Goal: Task Accomplishment & Management: Use online tool/utility

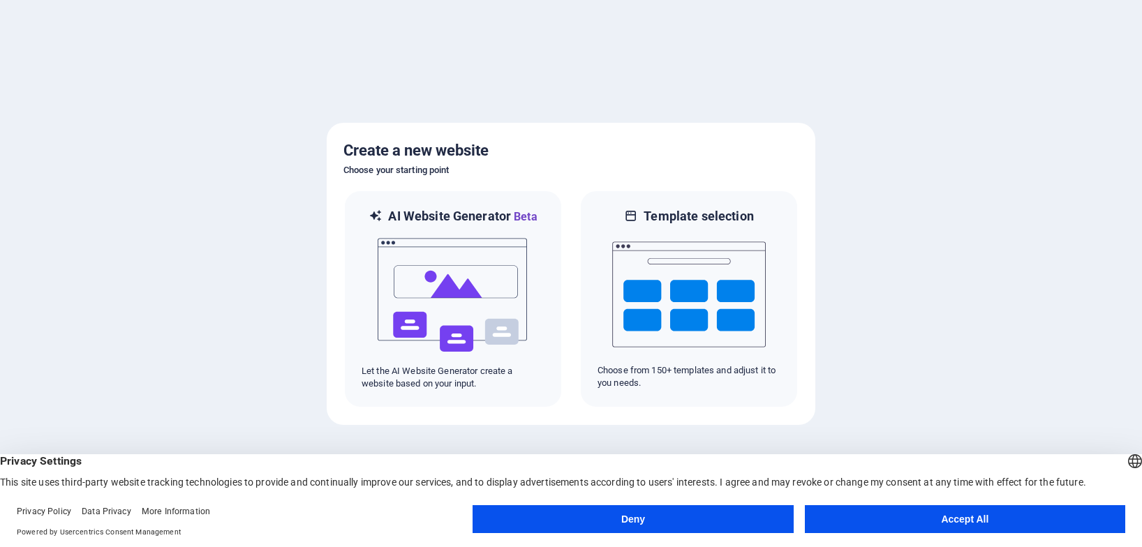
click at [857, 531] on button "Accept All" at bounding box center [965, 519] width 320 height 28
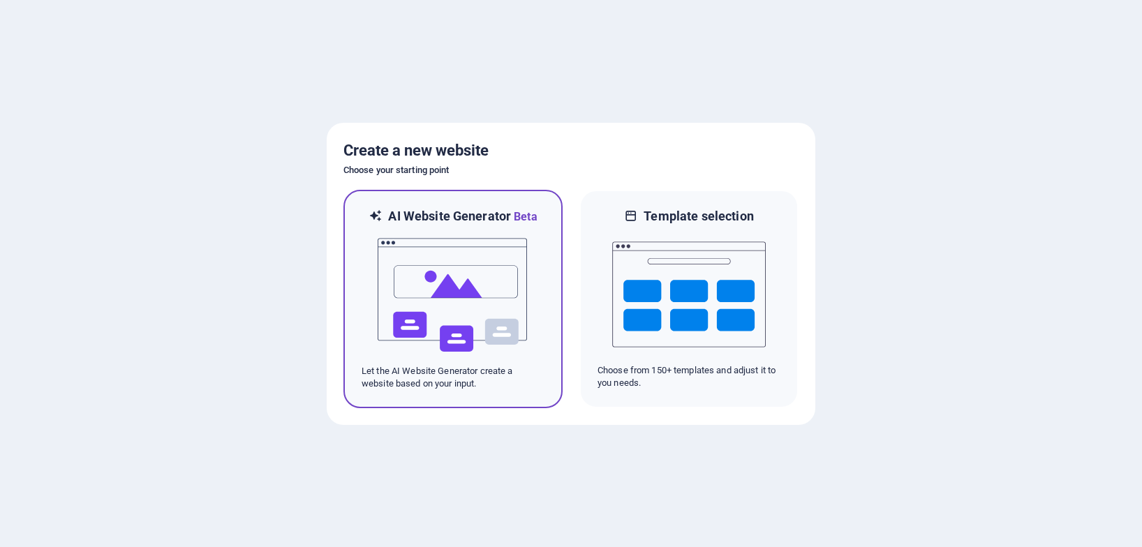
click at [482, 313] on img at bounding box center [453, 296] width 154 height 140
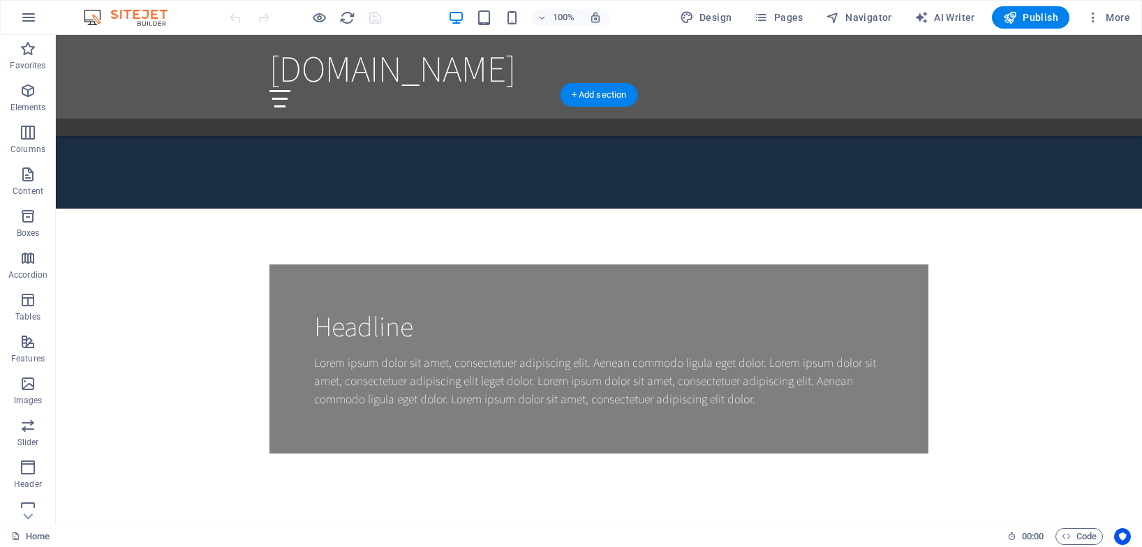
scroll to position [1187, 0]
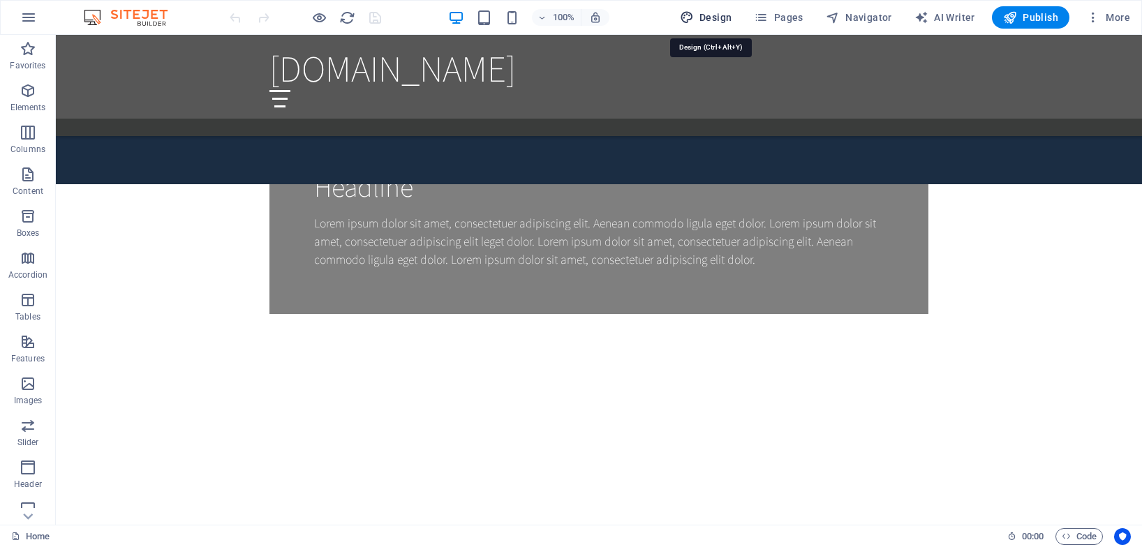
click at [700, 16] on span "Design" at bounding box center [706, 17] width 52 height 14
select select "rem"
select select "200"
select select "px"
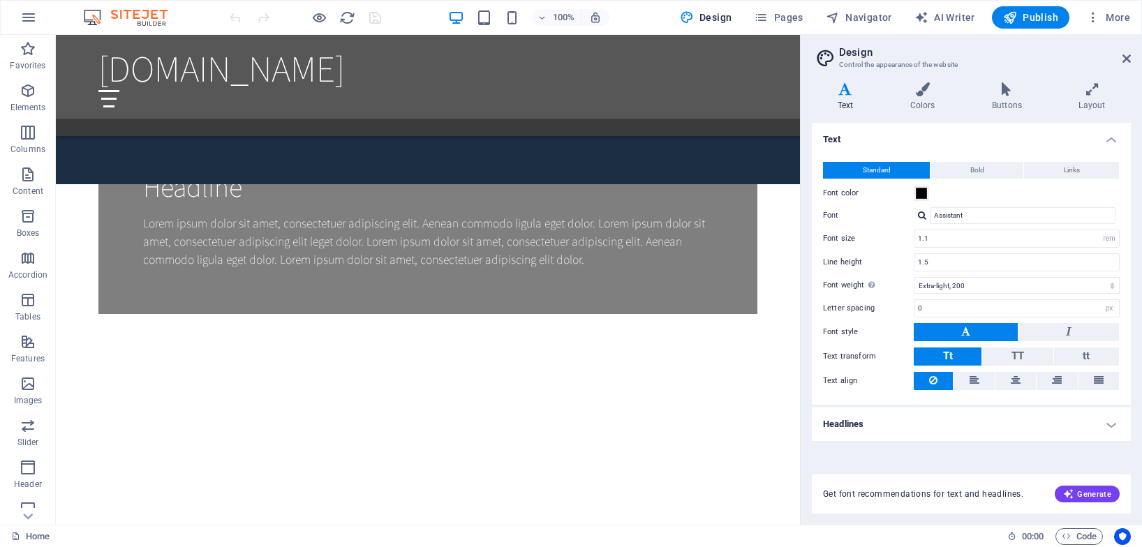
click at [1132, 59] on aside "Design Control the appearance of the website Variants Text Colors Buttons Layou…" at bounding box center [971, 280] width 342 height 490
click at [1124, 57] on icon at bounding box center [1127, 58] width 8 height 11
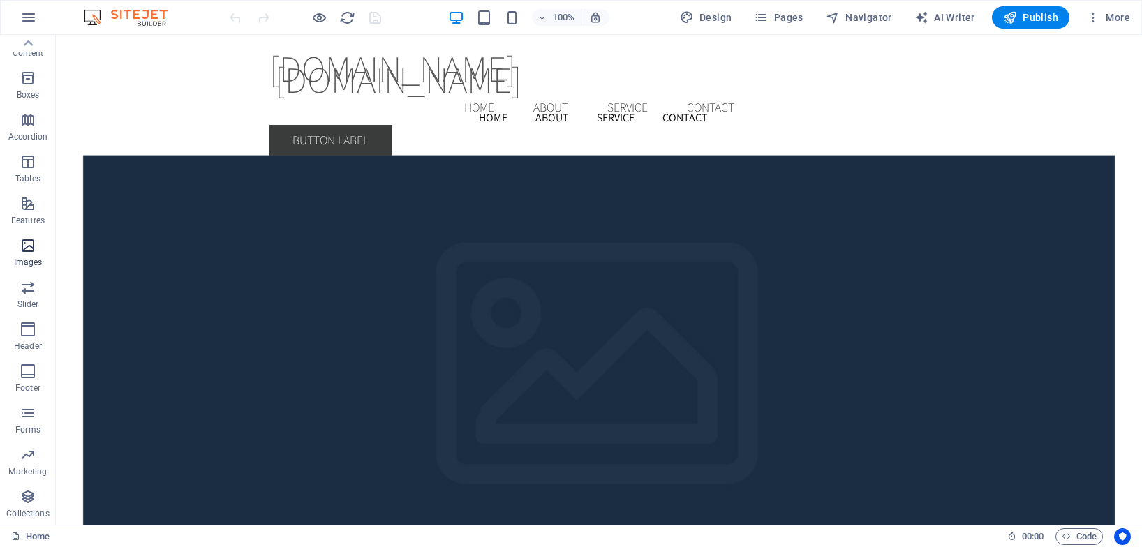
scroll to position [0, 0]
click at [34, 22] on icon "button" at bounding box center [28, 17] width 17 height 17
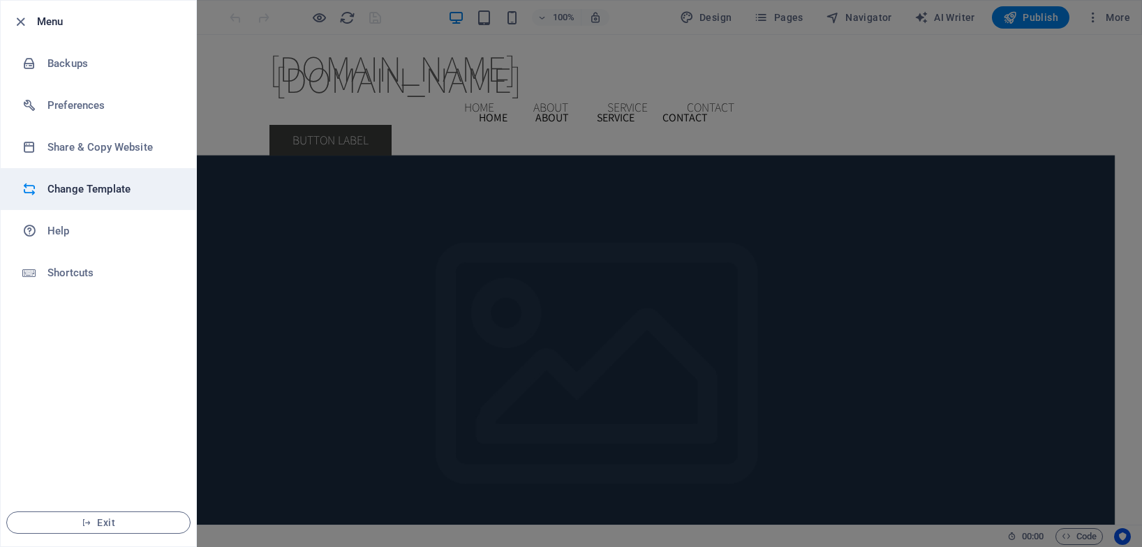
click at [134, 196] on h6 "Change Template" at bounding box center [111, 189] width 129 height 17
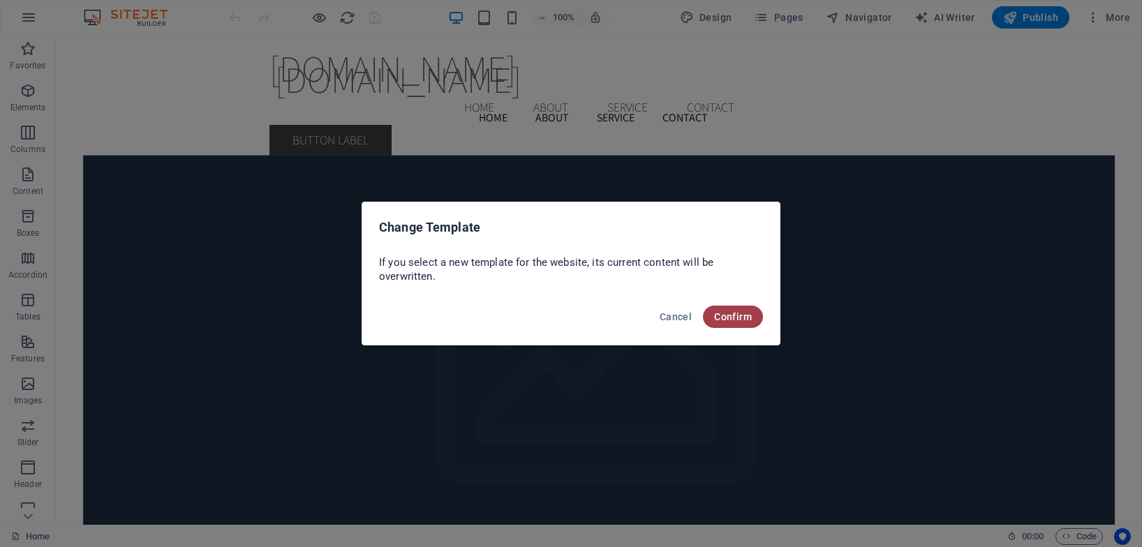
click at [720, 322] on span "Confirm" at bounding box center [733, 316] width 38 height 11
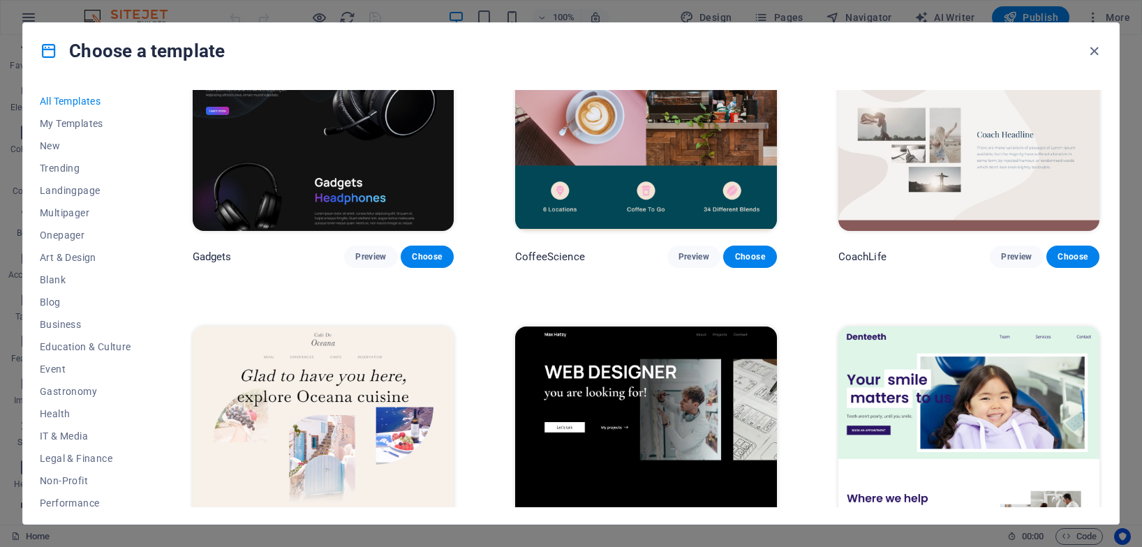
scroll to position [3980, 0]
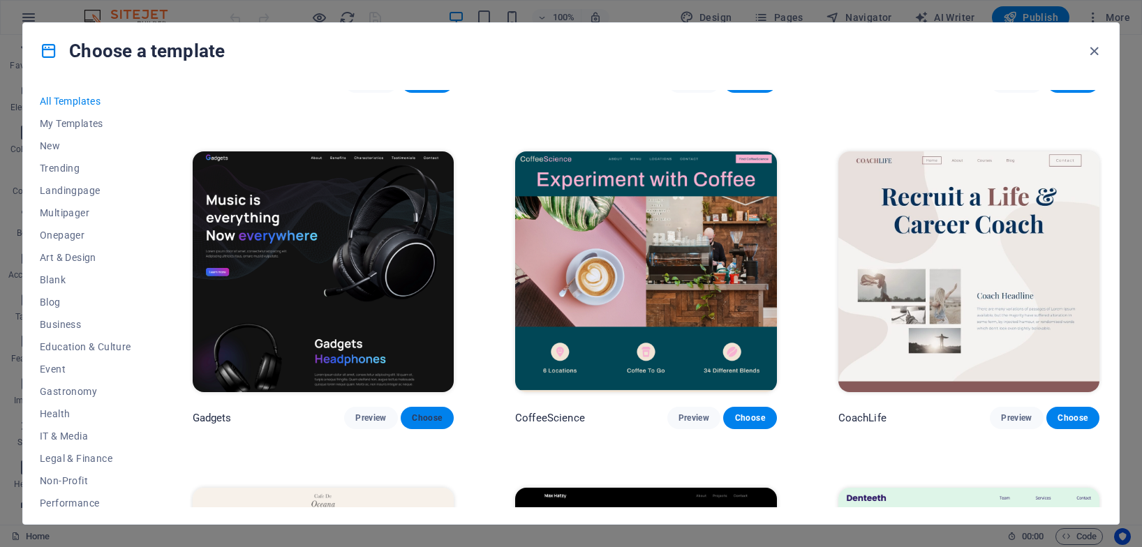
click at [438, 413] on span "Choose" at bounding box center [427, 418] width 31 height 11
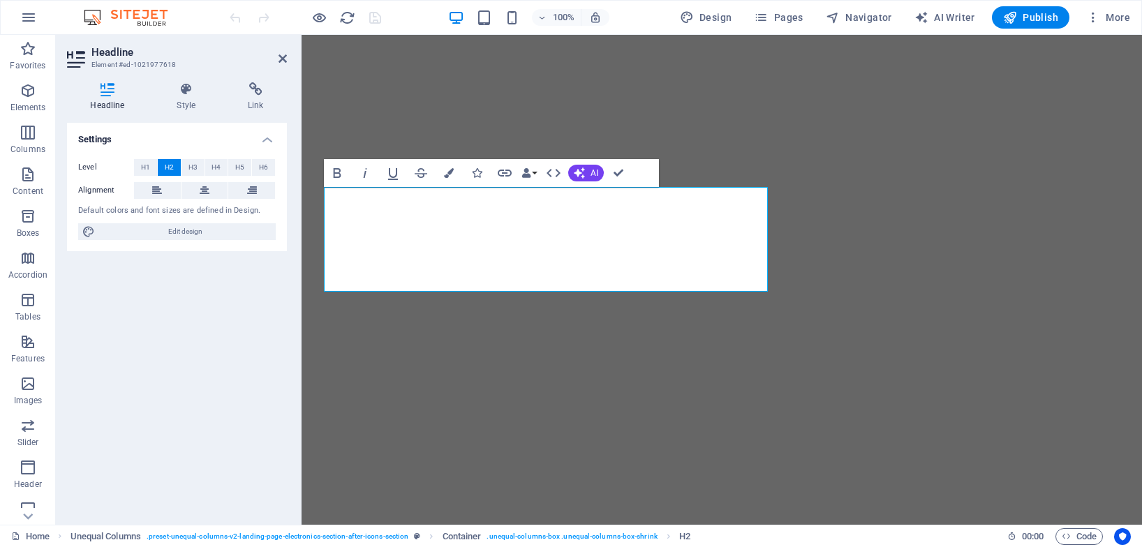
click at [185, 115] on div "Headline Style Link Settings Level H1 H2 H3 H4 H5 H6 Alignment Default colors a…" at bounding box center [177, 297] width 220 height 431
click at [186, 103] on h4 "Style" at bounding box center [189, 96] width 71 height 29
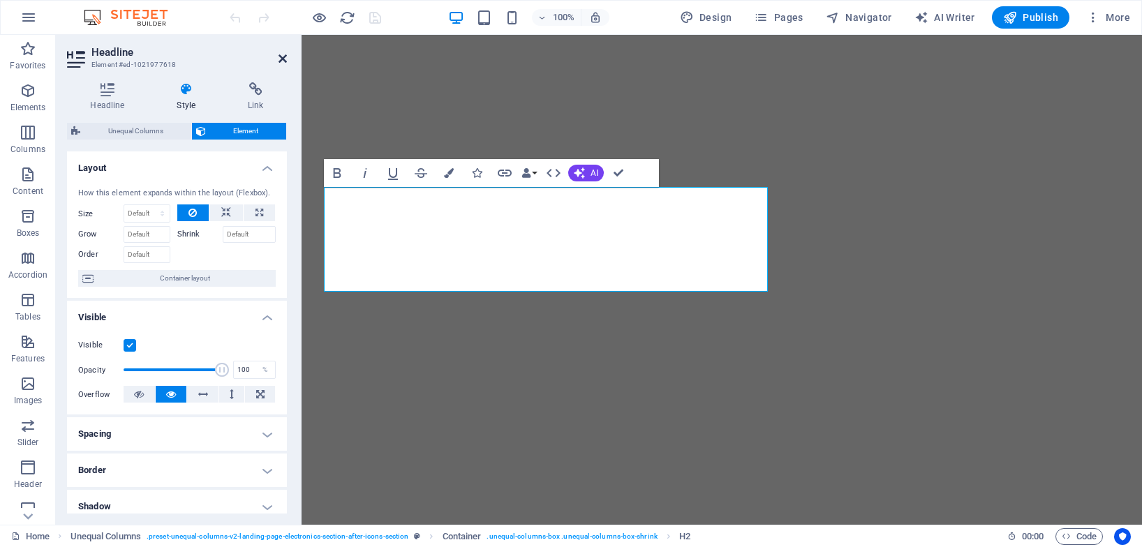
click at [280, 59] on icon at bounding box center [283, 58] width 8 height 11
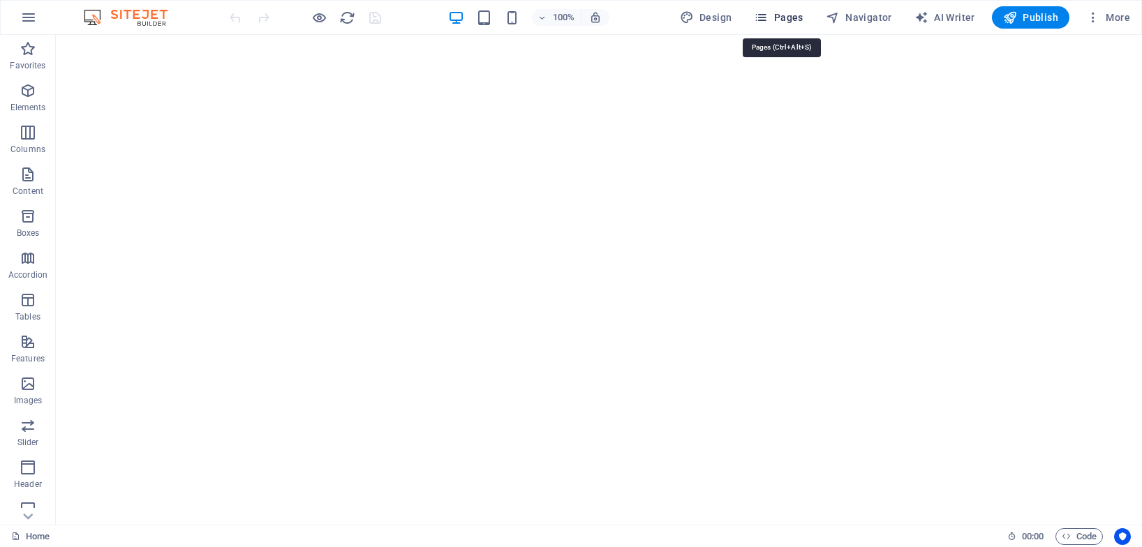
click at [788, 24] on span "Pages" at bounding box center [778, 17] width 49 height 14
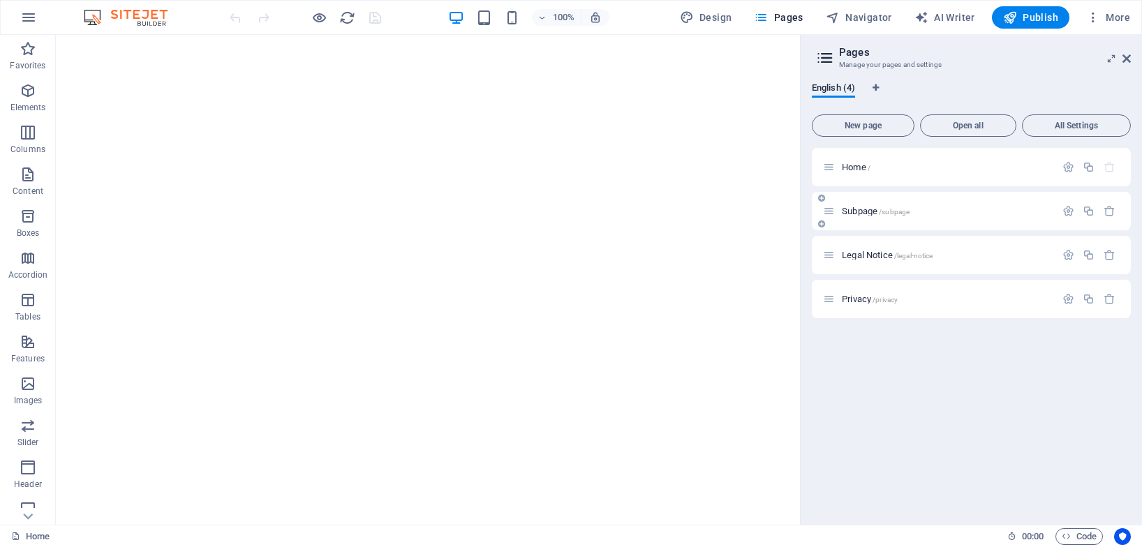
click at [865, 209] on span "Subpage /subpage" at bounding box center [876, 211] width 68 height 10
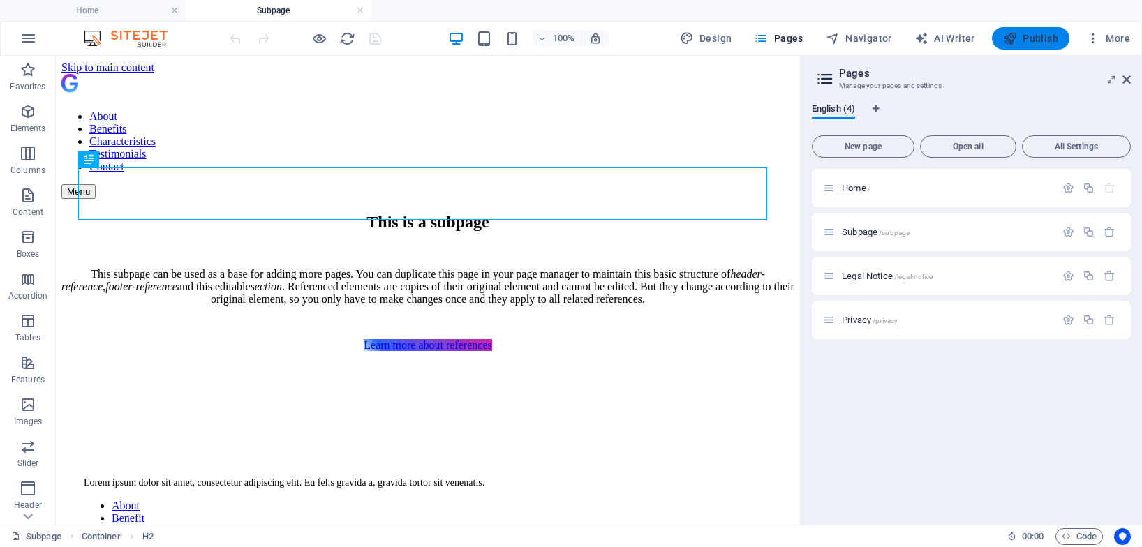
click at [1007, 34] on icon "button" at bounding box center [1010, 38] width 14 height 14
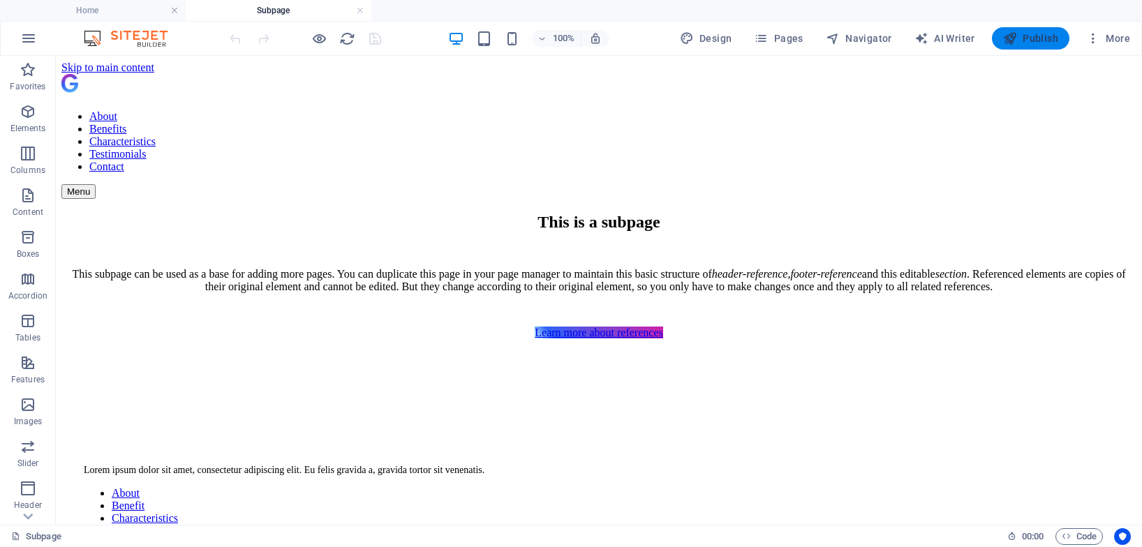
click at [1017, 36] on icon "button" at bounding box center [1010, 38] width 14 height 14
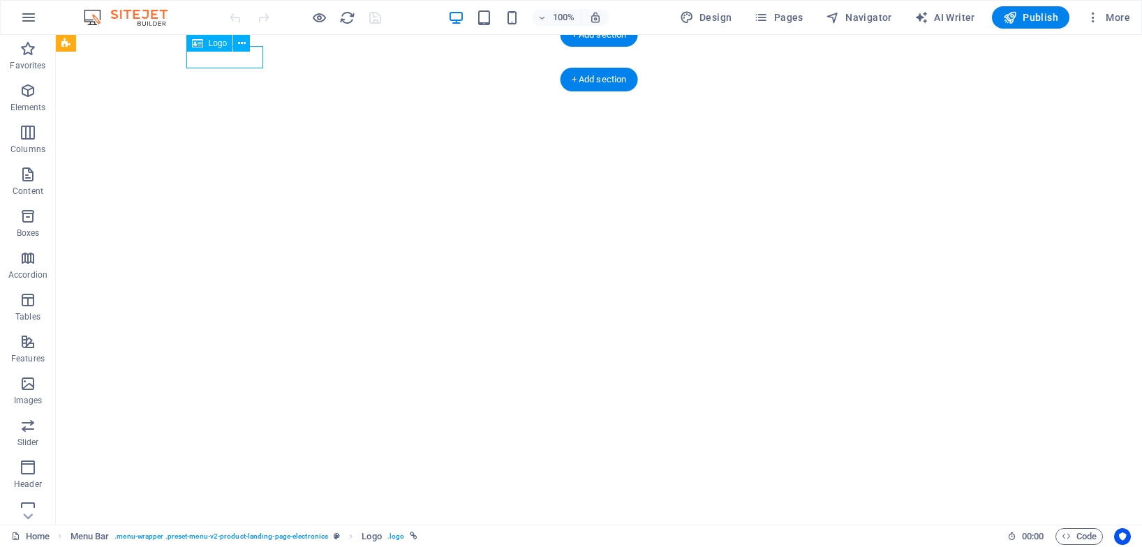
select select "px"
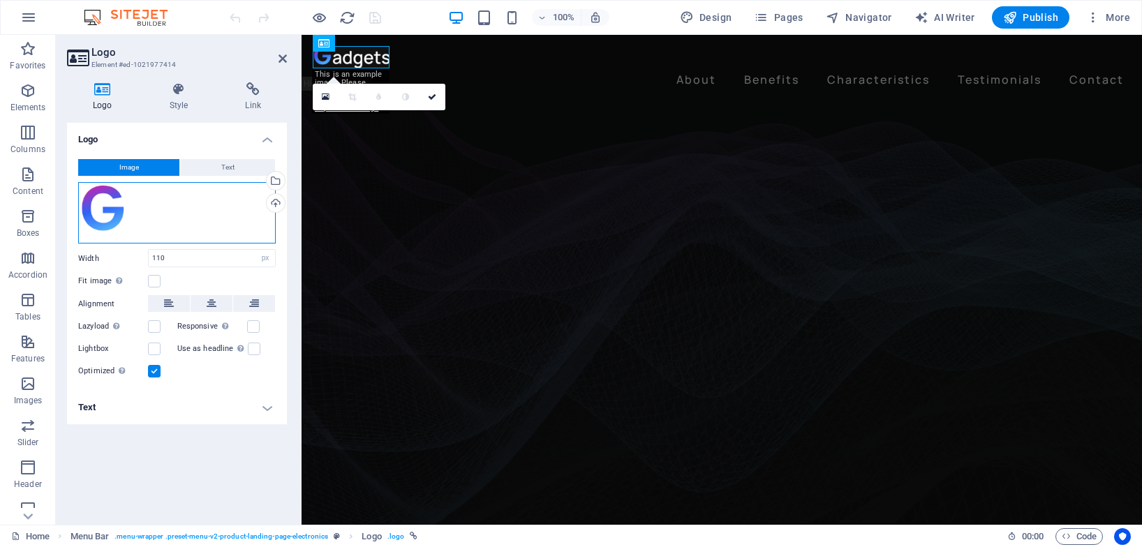
click at [110, 201] on div "Drag files here, click to choose files or select files from Files or our free s…" at bounding box center [177, 212] width 198 height 61
click at [110, 201] on body "[DOMAIN_NAME] Home Favorites Elements Columns Content Boxes Accordion Tables Fe…" at bounding box center [571, 273] width 1142 height 547
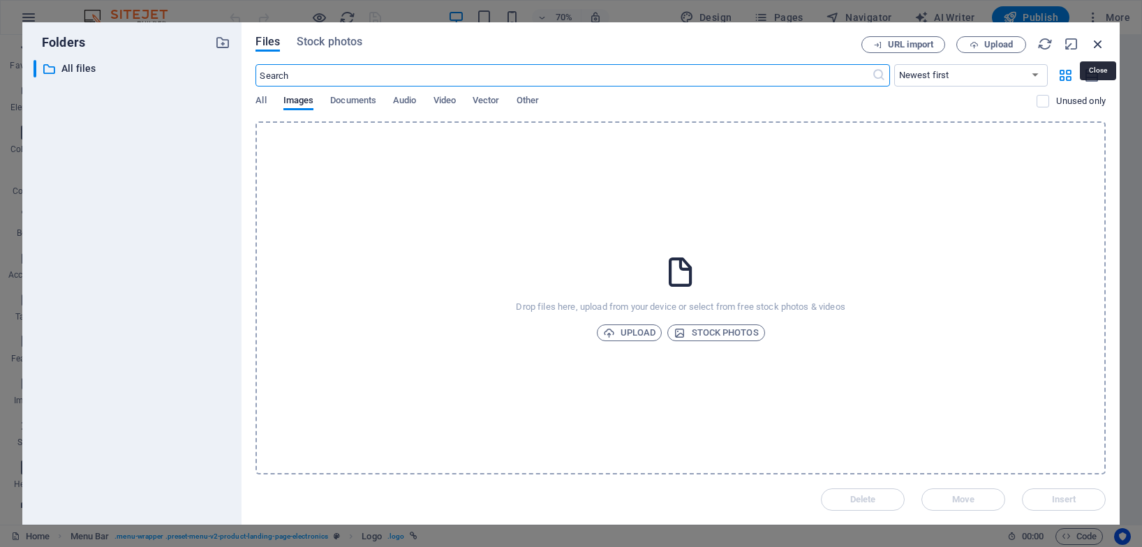
click at [1095, 45] on icon "button" at bounding box center [1098, 43] width 15 height 15
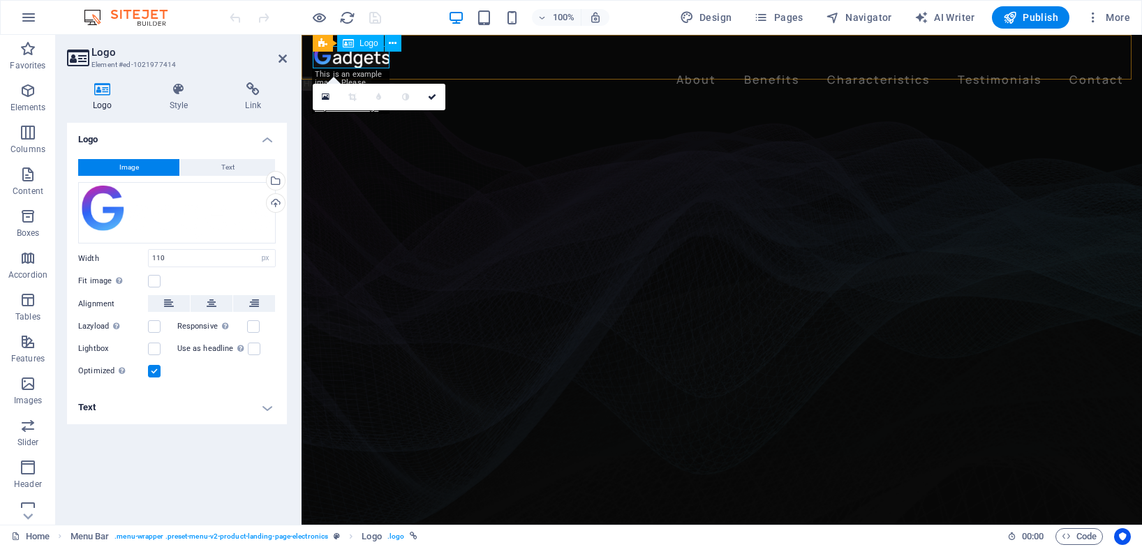
click at [369, 59] on div at bounding box center [721, 57] width 815 height 22
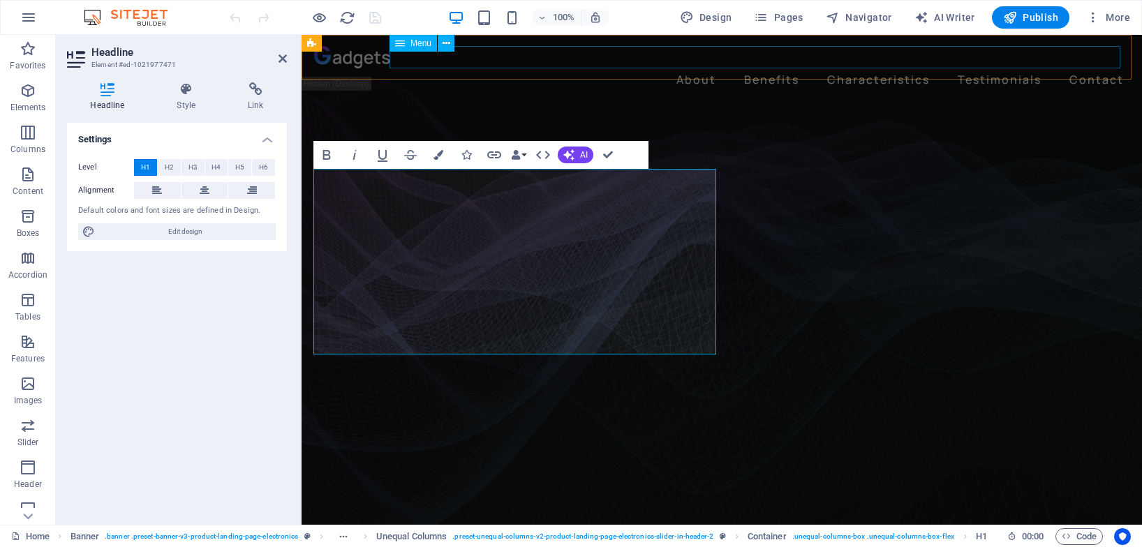
click at [675, 68] on nav "About Benefits Characteristics Testimonials Contact" at bounding box center [721, 79] width 815 height 22
